Goal: Task Accomplishment & Management: Use online tool/utility

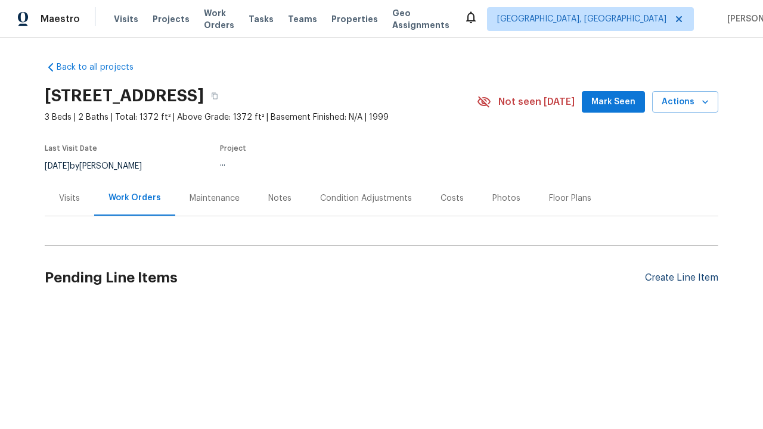
click at [676, 278] on div "Create Line Item" at bounding box center [681, 277] width 73 height 11
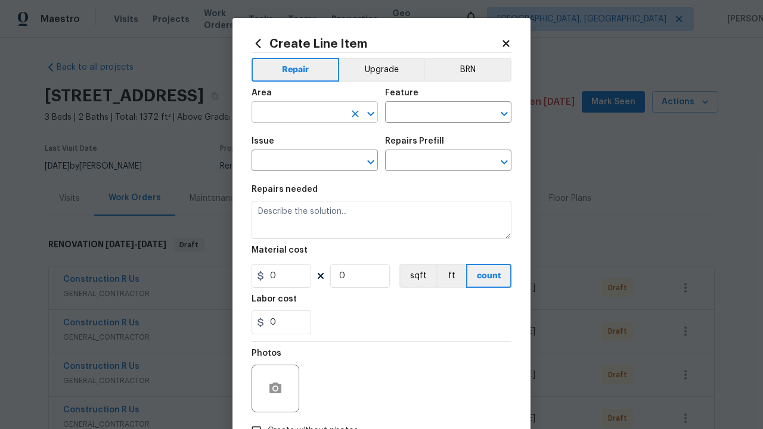
click at [293, 113] on input "text" at bounding box center [297, 113] width 93 height 18
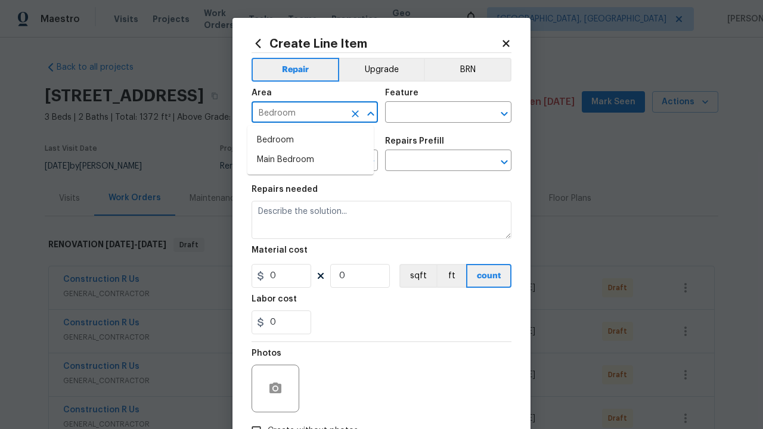
click at [310, 140] on li "Bedroom" at bounding box center [310, 140] width 126 height 20
type input "Bedroom"
click at [427, 113] on input "text" at bounding box center [431, 113] width 93 height 18
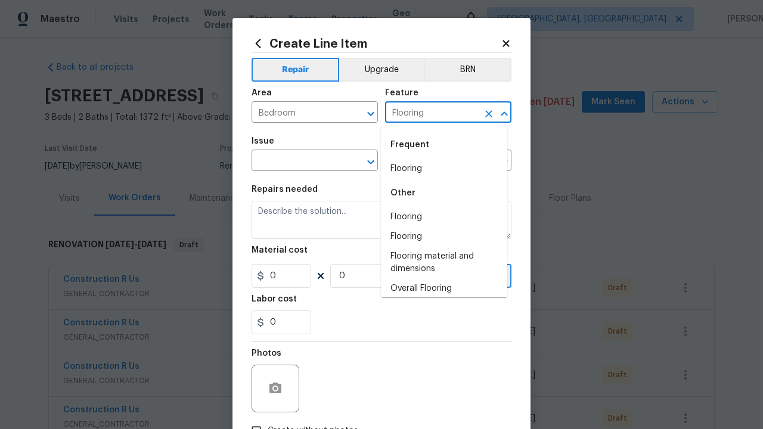
click at [439, 169] on li "Flooring" at bounding box center [444, 169] width 126 height 20
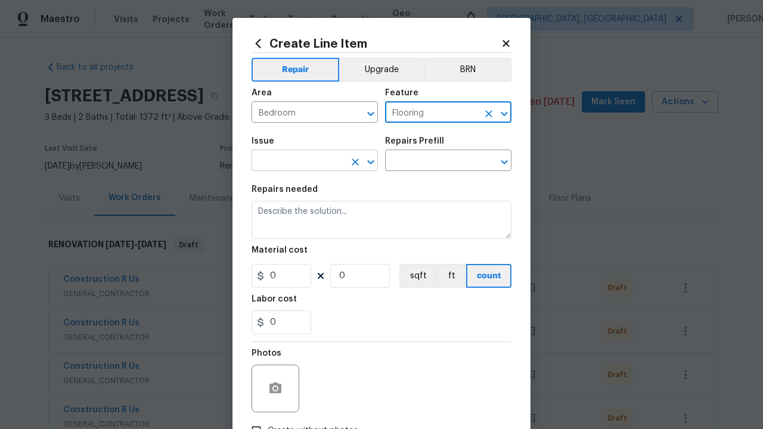
type input "Flooring"
click at [293, 162] on input "text" at bounding box center [297, 162] width 93 height 18
type input "Damaged"
